Goal: Transaction & Acquisition: Purchase product/service

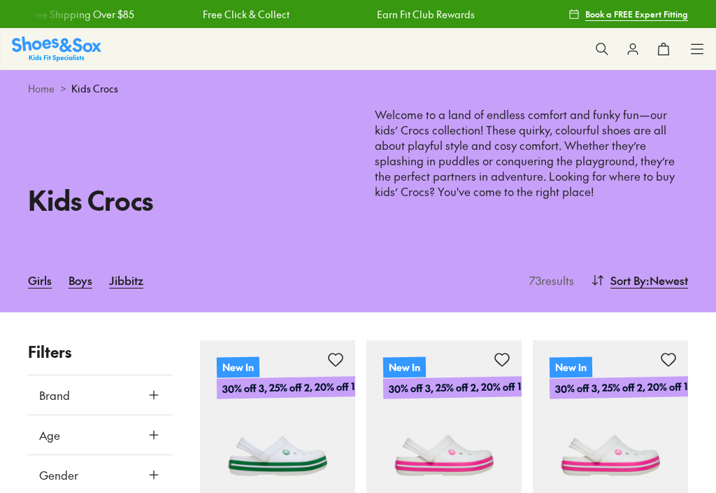
click at [43, 426] on span "Age" at bounding box center [49, 434] width 21 height 17
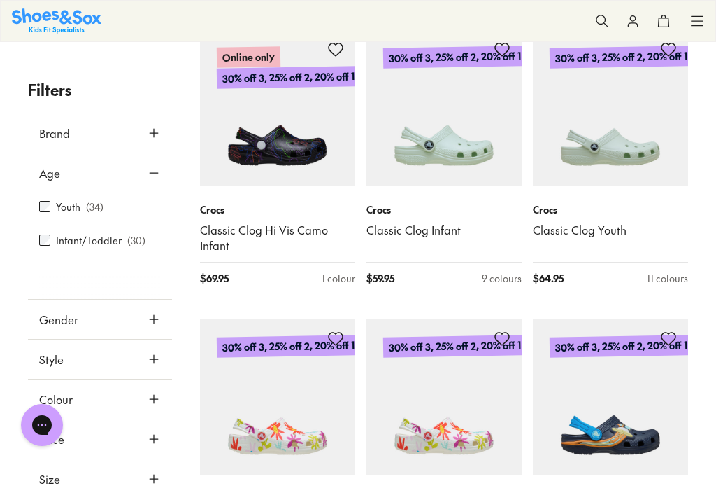
click at [50, 313] on span "Gender" at bounding box center [58, 319] width 39 height 17
click at [87, 355] on label "Girls" at bounding box center [98, 360] width 43 height 26
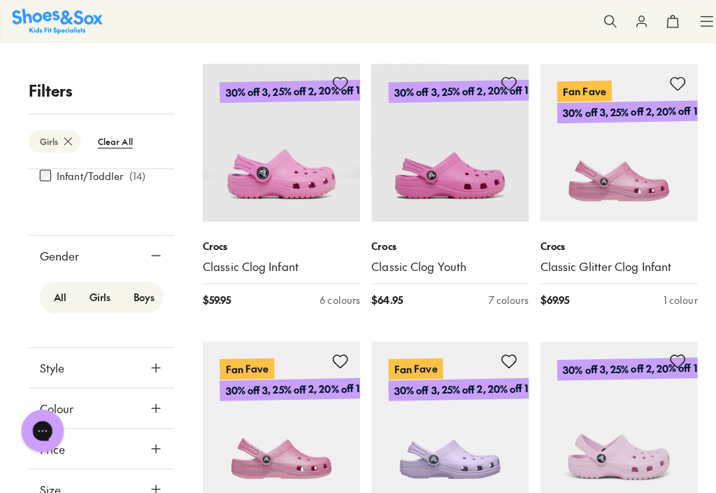
scroll to position [120, 0]
click at [93, 483] on button "Size" at bounding box center [100, 483] width 144 height 39
click at [115, 483] on button "Size" at bounding box center [100, 483] width 144 height 39
click at [125, 469] on button "Size" at bounding box center [100, 483] width 144 height 39
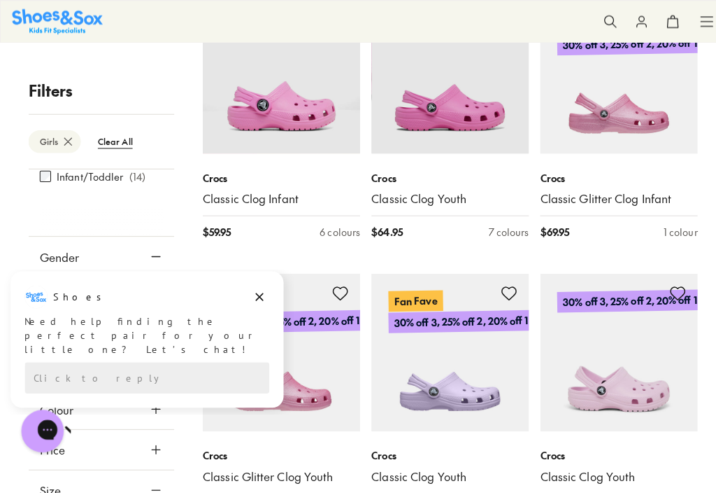
scroll to position [1467, 0]
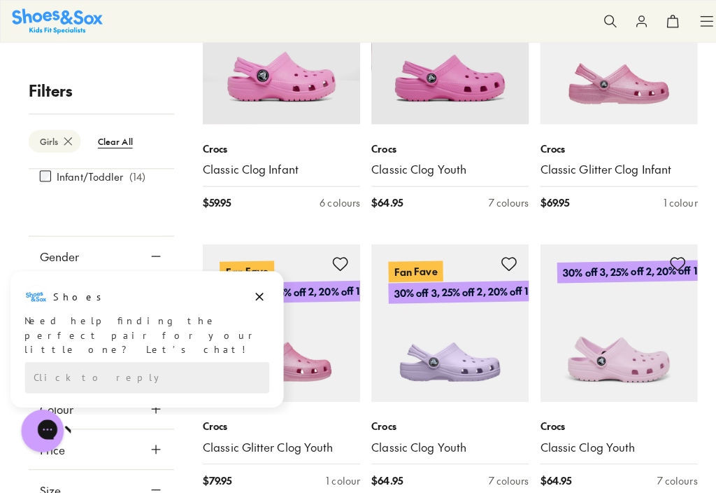
click at [264, 287] on button "Dismiss campaign" at bounding box center [256, 296] width 20 height 20
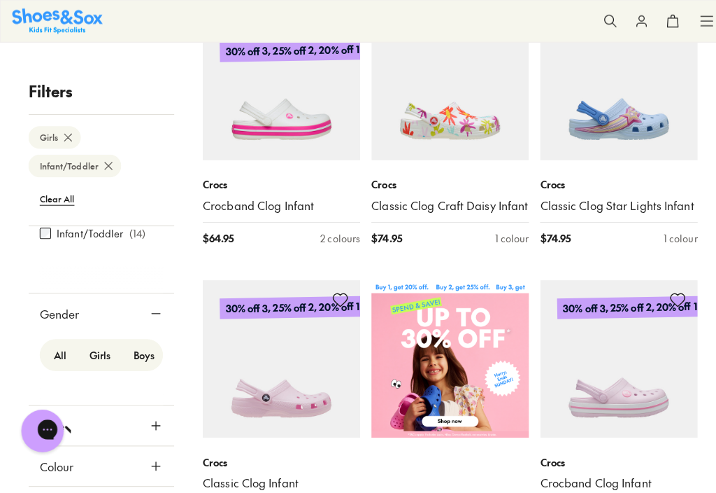
scroll to position [338, 0]
click at [44, 198] on btn "Clear All" at bounding box center [56, 195] width 57 height 25
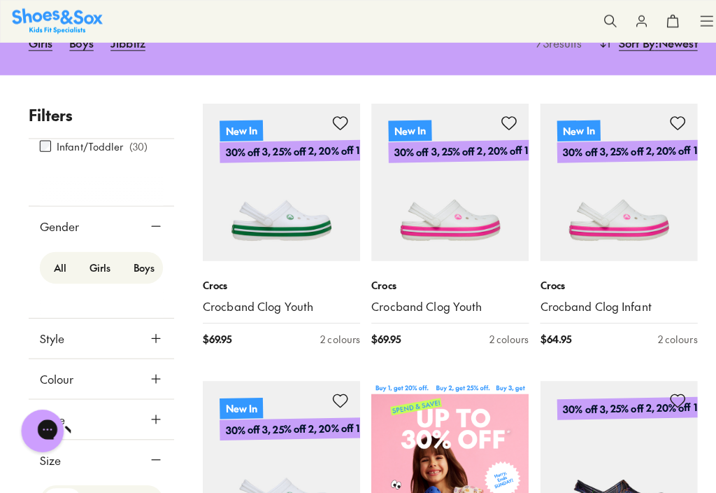
scroll to position [399, 0]
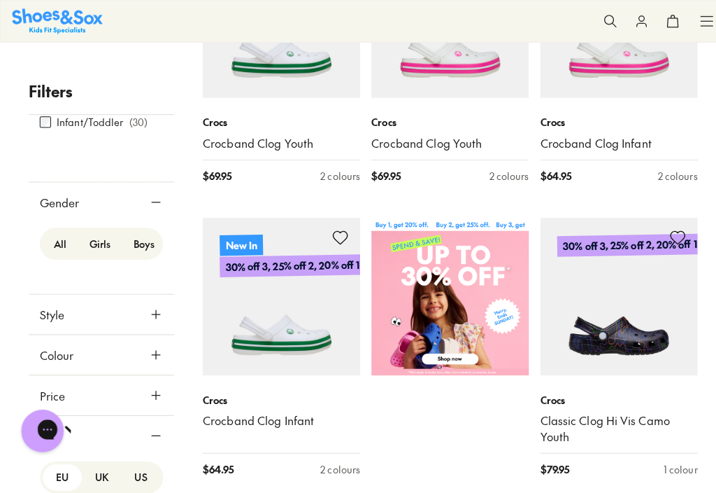
click at [98, 240] on label "Girls" at bounding box center [98, 240] width 43 height 26
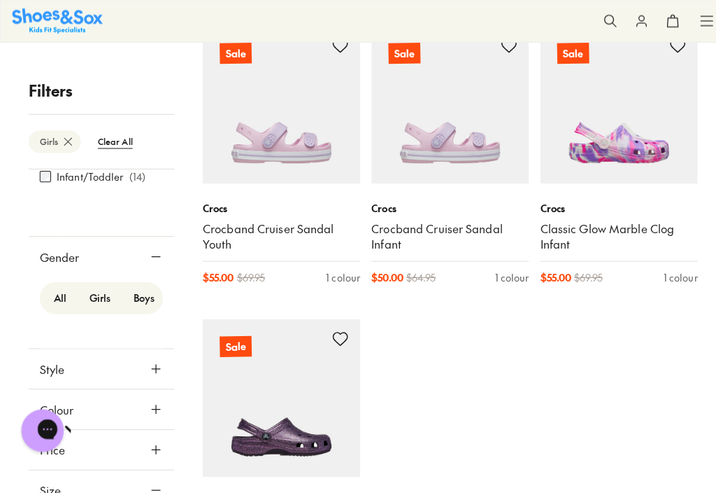
scroll to position [2502, 0]
click at [601, 29] on button at bounding box center [602, 21] width 31 height 31
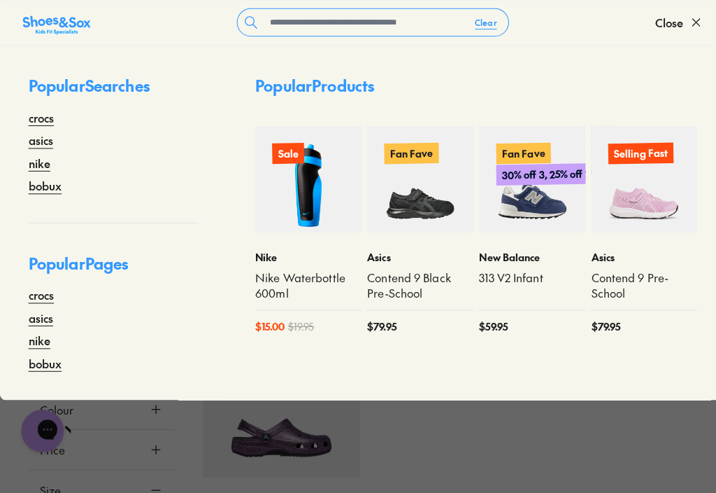
click at [34, 139] on link "asics" at bounding box center [40, 138] width 24 height 17
